Goal: Information Seeking & Learning: Learn about a topic

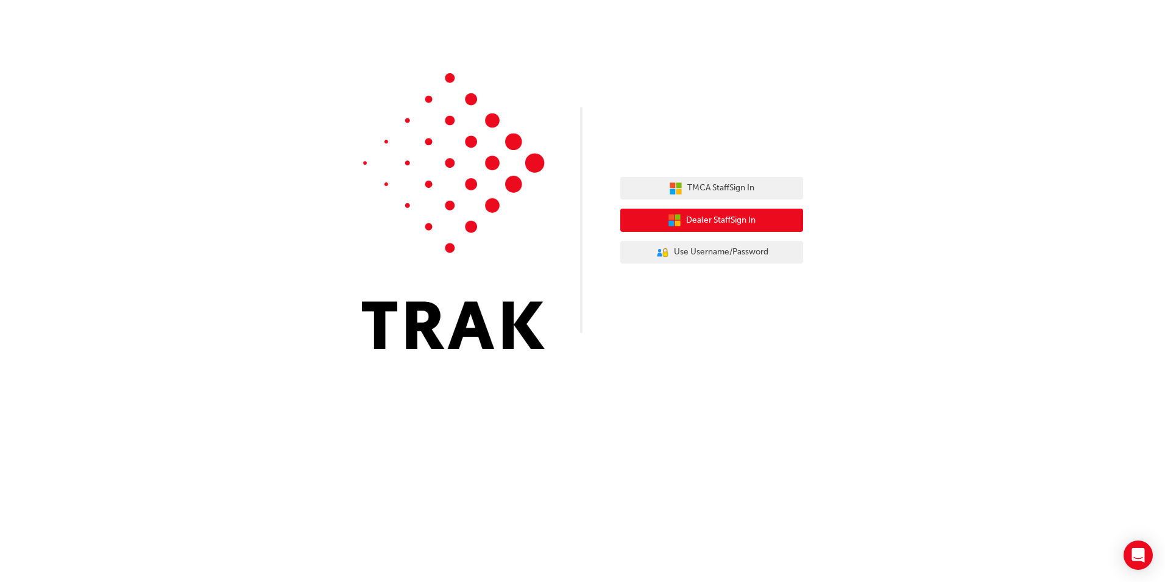
click at [661, 227] on button "Dealer Staff Sign In" at bounding box center [712, 219] width 183 height 23
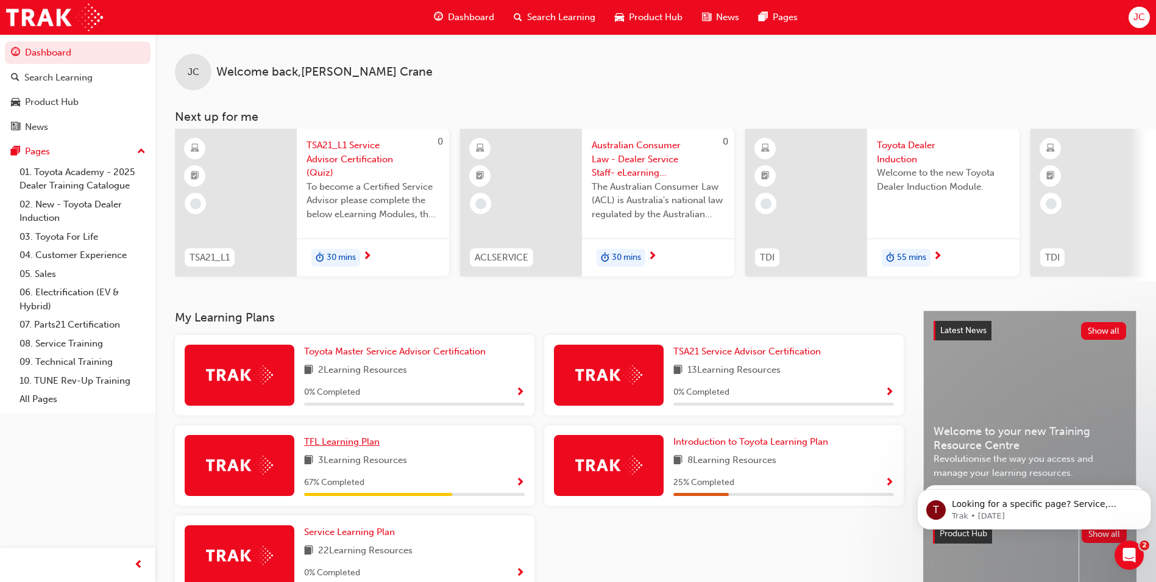
click at [357, 447] on span "TFL Learning Plan" at bounding box center [342, 441] width 76 height 11
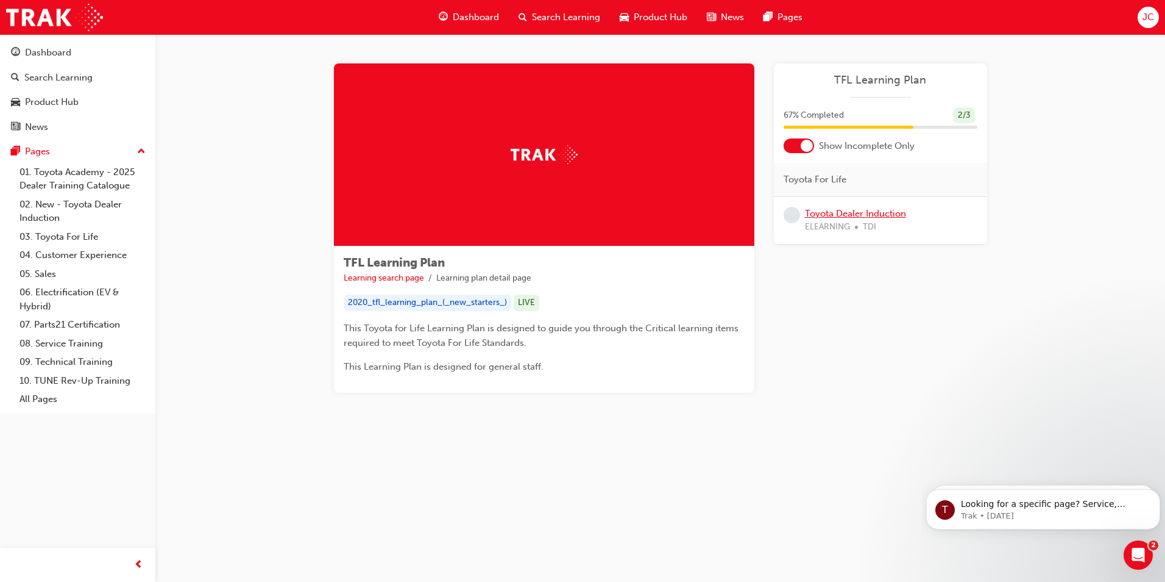
click at [856, 213] on link "Toyota Dealer Induction" at bounding box center [855, 213] width 101 height 11
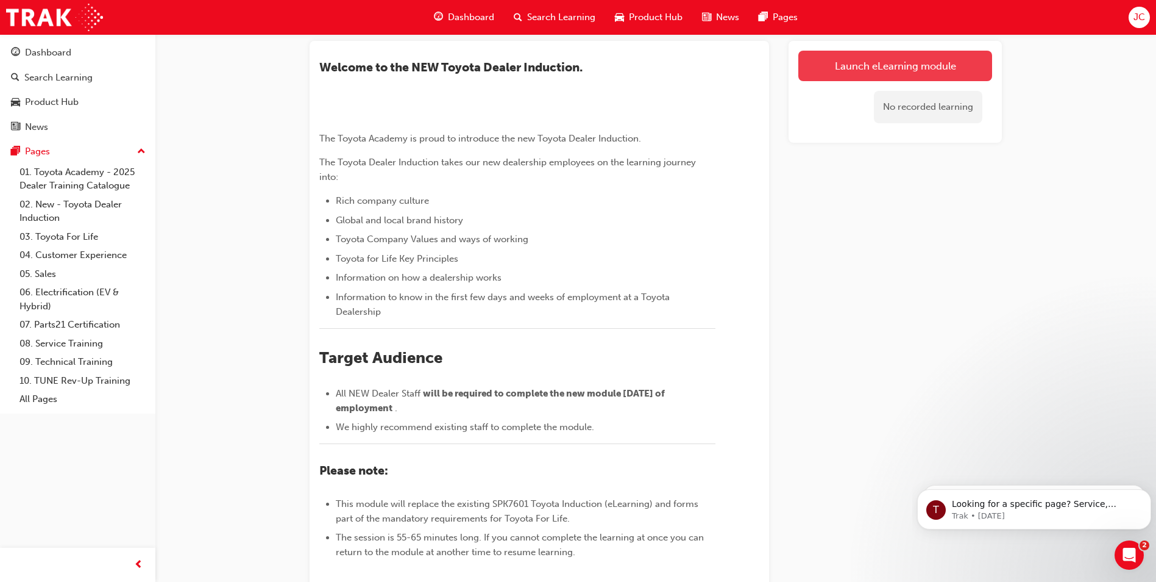
scroll to position [61, 0]
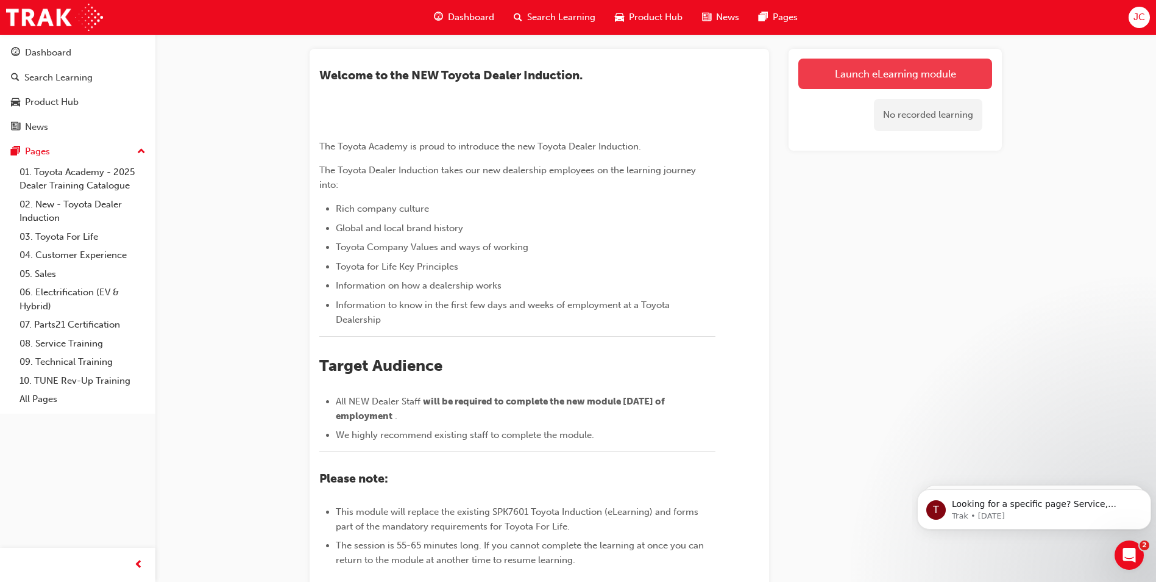
click at [844, 73] on link "Launch eLearning module" at bounding box center [896, 74] width 194 height 30
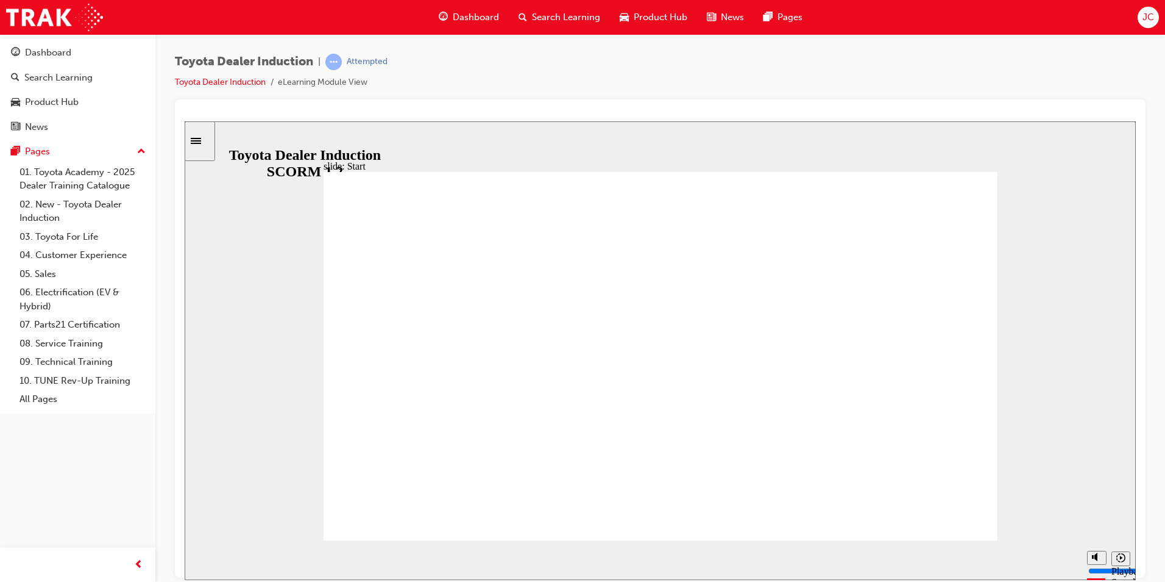
drag, startPoint x: 809, startPoint y: 461, endPoint x: 799, endPoint y: 454, distance: 13.2
click at [203, 142] on icon "Sidebar Toggle" at bounding box center [200, 139] width 18 height 7
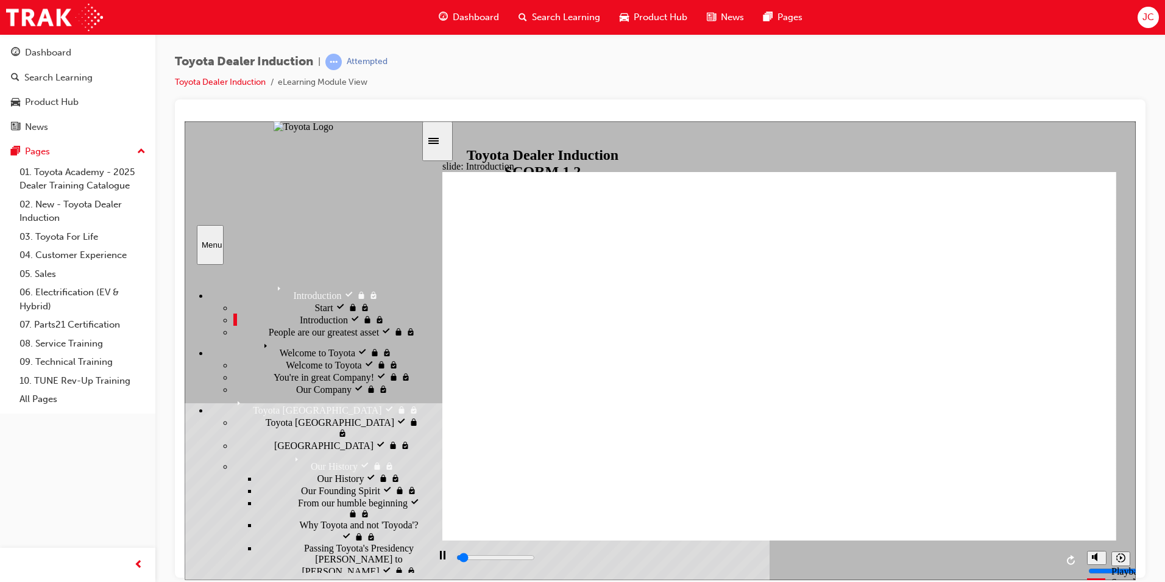
click at [272, 336] on span "People are our greatest asset" at bounding box center [324, 330] width 110 height 11
click at [274, 348] on span "Welcome to Toyota" at bounding box center [297, 342] width 76 height 11
click at [286, 369] on span "Welcome to Toyota" at bounding box center [324, 363] width 76 height 11
click at [280, 374] on span "You're in great Company!" at bounding box center [324, 375] width 101 height 11
click at [276, 394] on div "Our Company Our Company" at bounding box center [327, 388] width 188 height 12
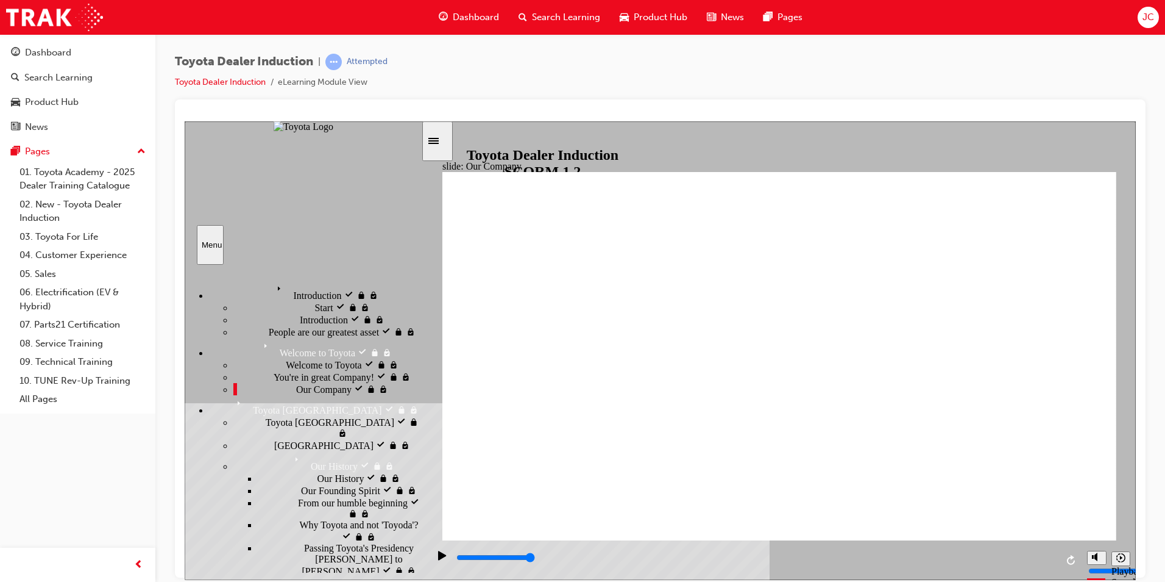
click at [233, 438] on div "Toyota [GEOGRAPHIC_DATA] Toyota Japan" at bounding box center [327, 426] width 188 height 23
click at [288, 438] on div "[GEOGRAPHIC_DATA] [GEOGRAPHIC_DATA]" at bounding box center [327, 444] width 188 height 12
click at [283, 483] on div "Our Founding Spirit Our Founding Spirit" at bounding box center [339, 489] width 163 height 12
click at [281, 508] on div "From our humble beginning From our humble beginning" at bounding box center [339, 507] width 163 height 23
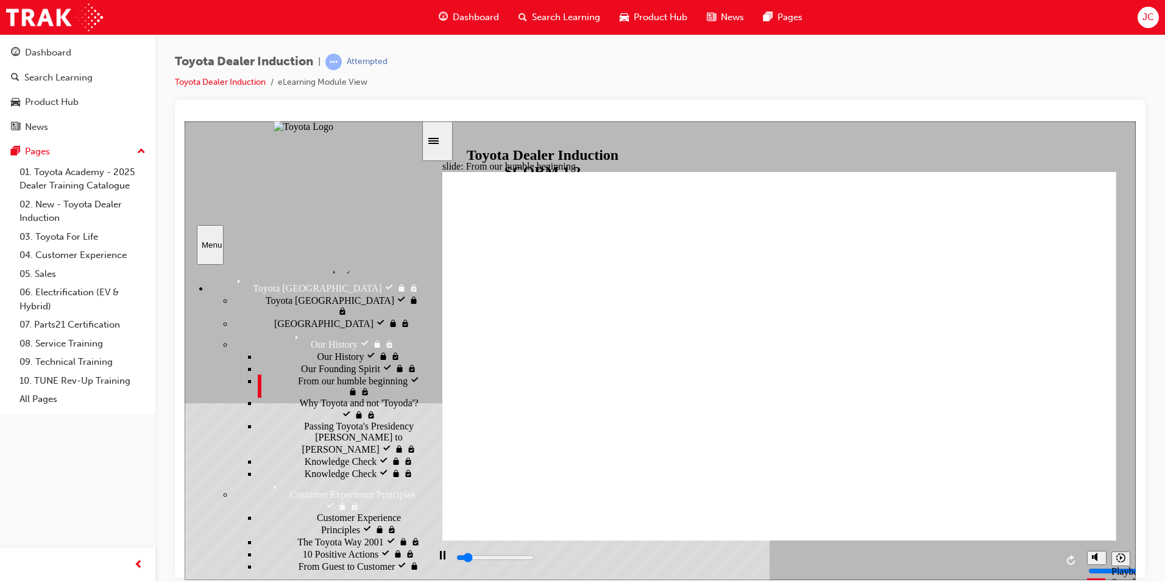
click at [333, 436] on div "Passing Toyota's Presidency [PERSON_NAME] to [PERSON_NAME] Passing Toyota's Pre…" at bounding box center [339, 437] width 163 height 34
click at [333, 408] on span "Why Toyota and not 'Toyoda'?" at bounding box center [358, 402] width 119 height 11
click at [322, 466] on div "Knowledge Check Knowledge Check" at bounding box center [339, 460] width 163 height 12
type input "3100"
radio input "true"
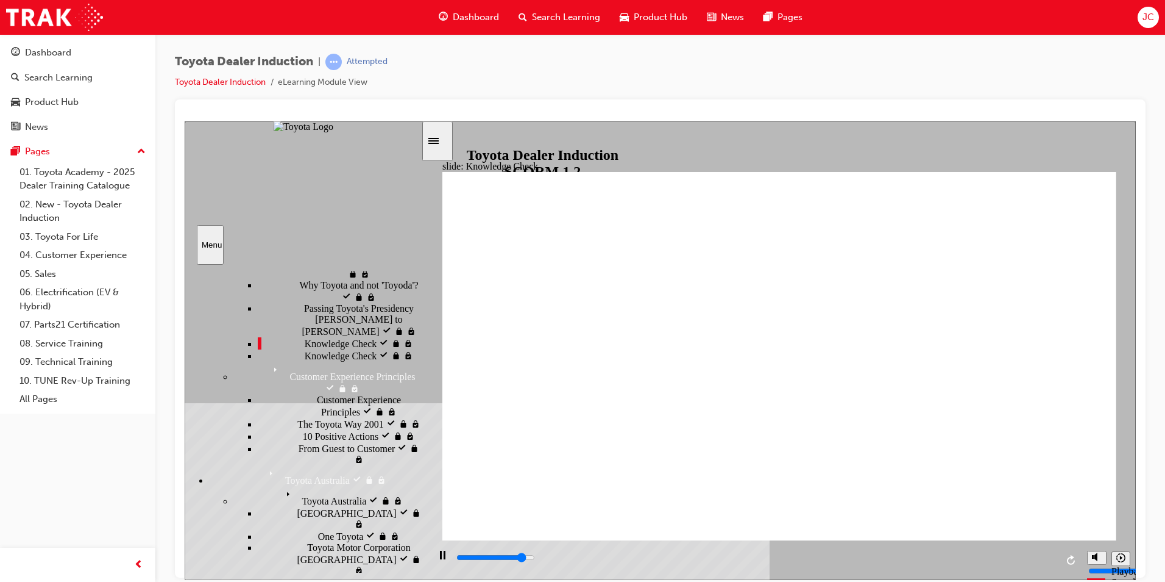
scroll to position [244, 0]
click at [305, 357] on div "Knowledge Check Knowledge Check" at bounding box center [339, 350] width 163 height 12
type input "5000"
radio input "true"
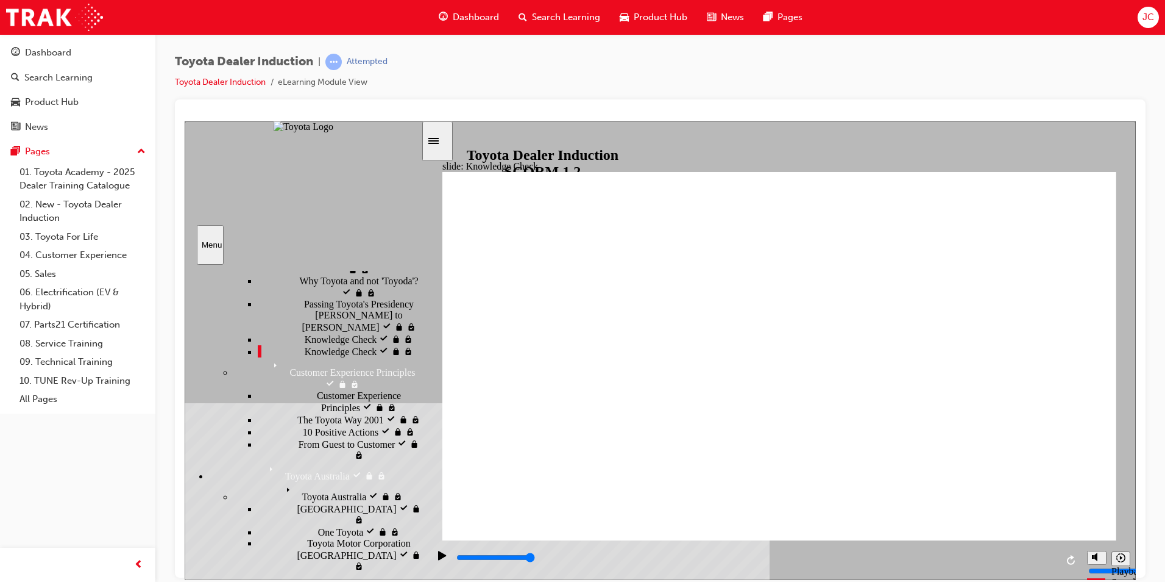
drag, startPoint x: 1094, startPoint y: 179, endPoint x: 1087, endPoint y: 185, distance: 9.1
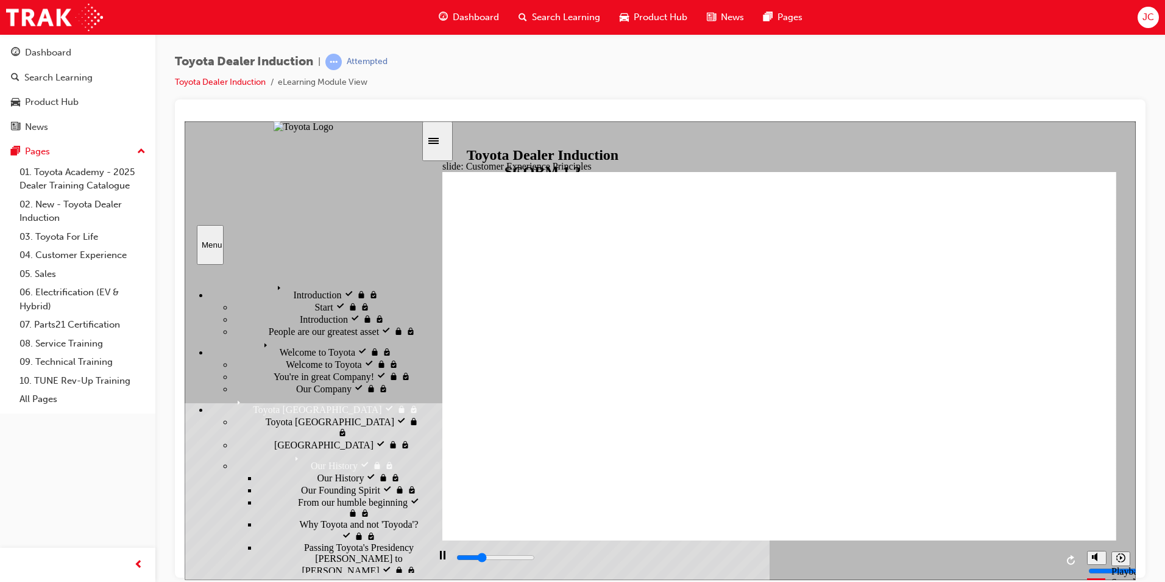
scroll to position [0, 0]
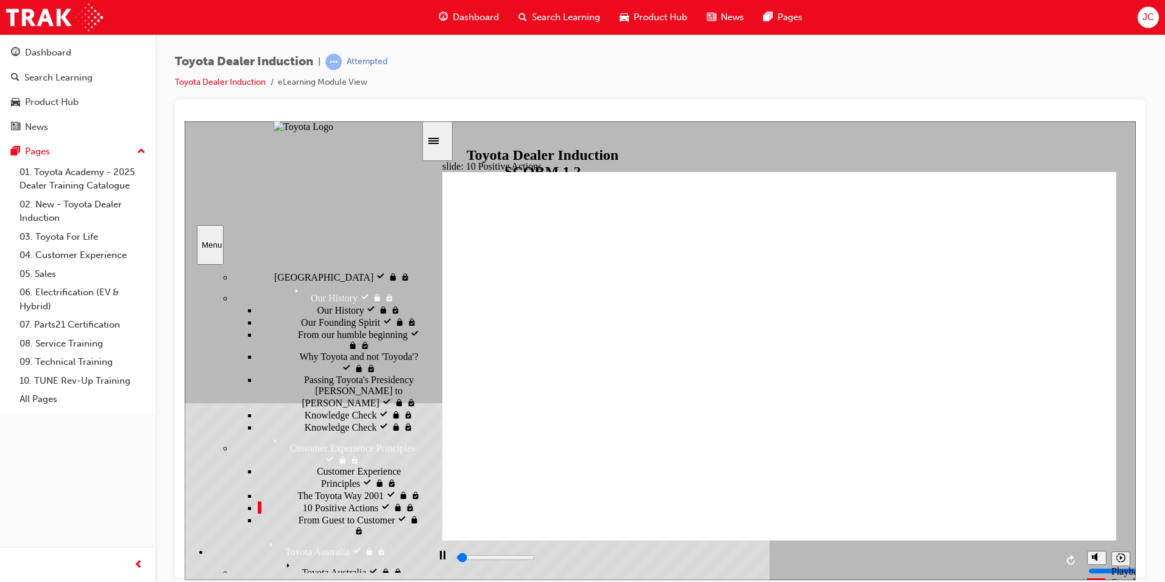
scroll to position [183, 0]
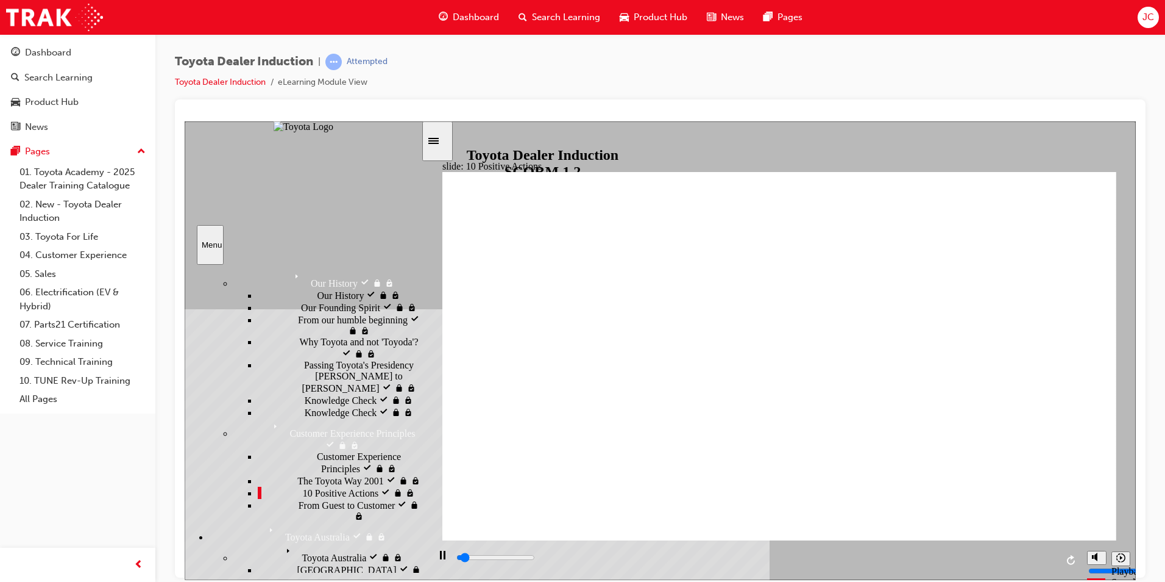
click at [289, 498] on div "From Guest to Customer From Guest to Customer" at bounding box center [339, 509] width 163 height 23
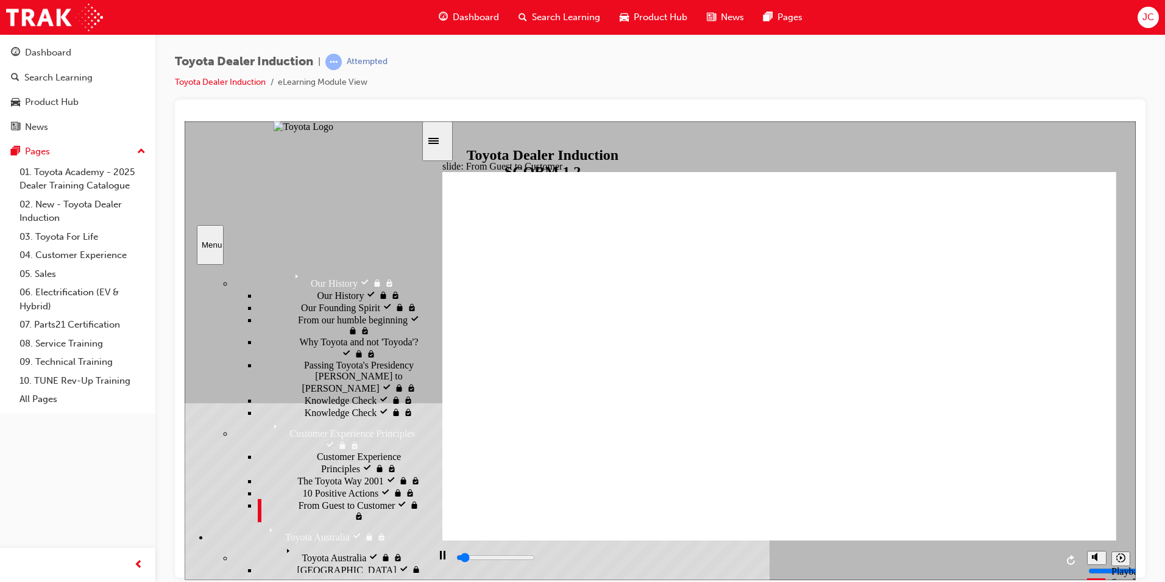
click at [296, 542] on div "Toyota Australia Toyota [GEOGRAPHIC_DATA]" at bounding box center [327, 552] width 188 height 21
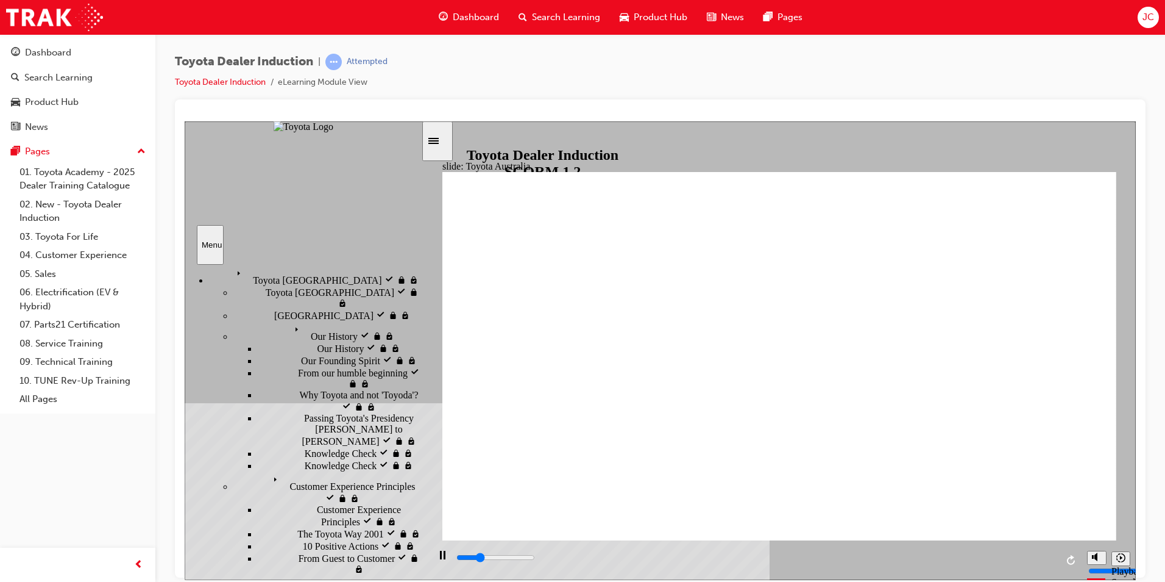
scroll to position [0, 0]
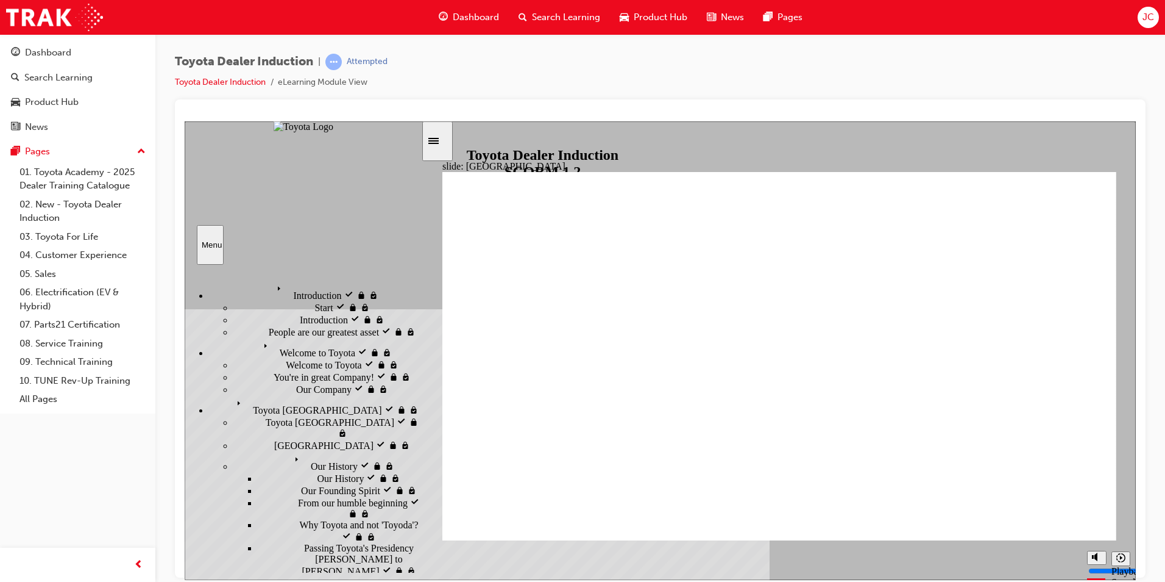
drag, startPoint x: 266, startPoint y: 452, endPoint x: 268, endPoint y: 464, distance: 12.9
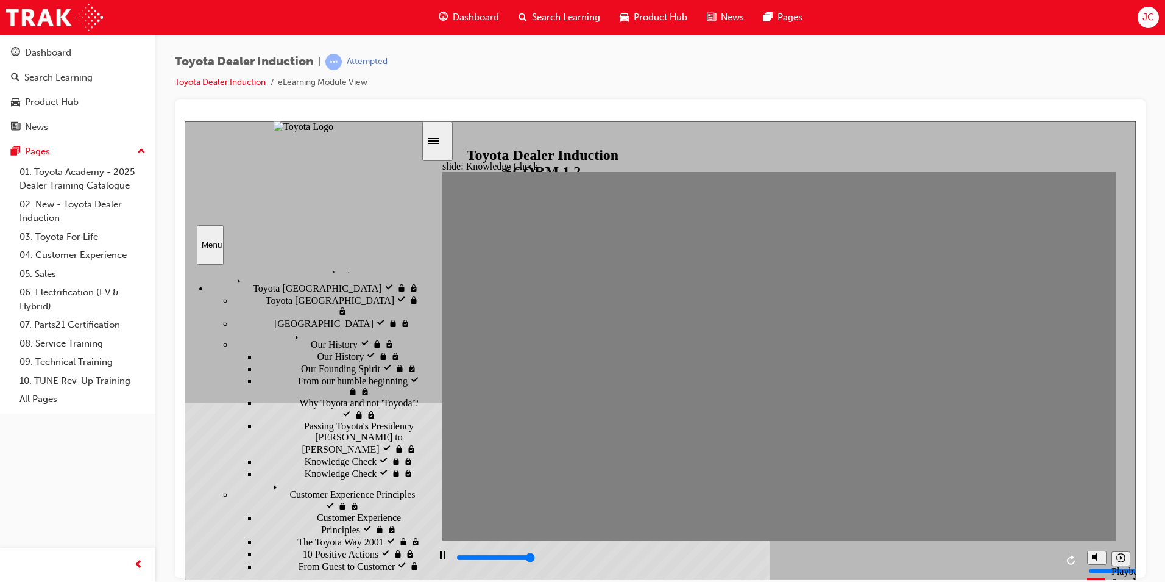
type input "5000"
